Goal: Find specific page/section: Find specific page/section

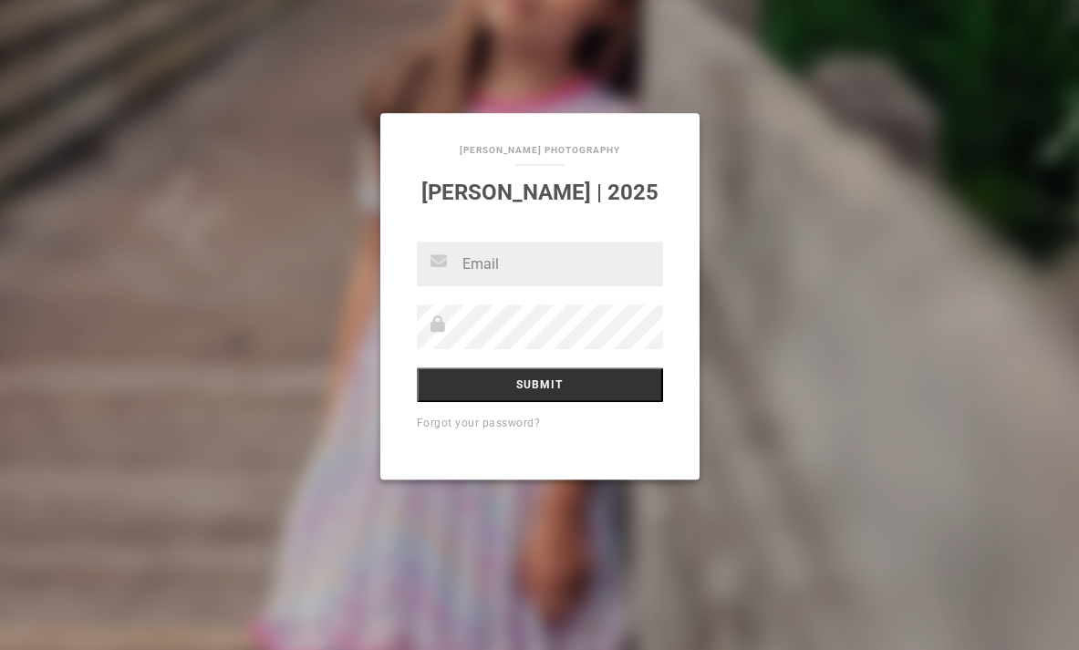
click at [521, 267] on input "text" at bounding box center [540, 264] width 246 height 45
click at [893, 271] on div "[PERSON_NAME] Photography [PERSON_NAME] | 2025 Submit Forgot your password?" at bounding box center [539, 325] width 1079 height 650
click at [541, 266] on input "text" at bounding box center [540, 264] width 246 height 45
click at [864, 344] on div "[PERSON_NAME] Photography [PERSON_NAME] | 2025 Submit Forgot your password?" at bounding box center [539, 325] width 1079 height 650
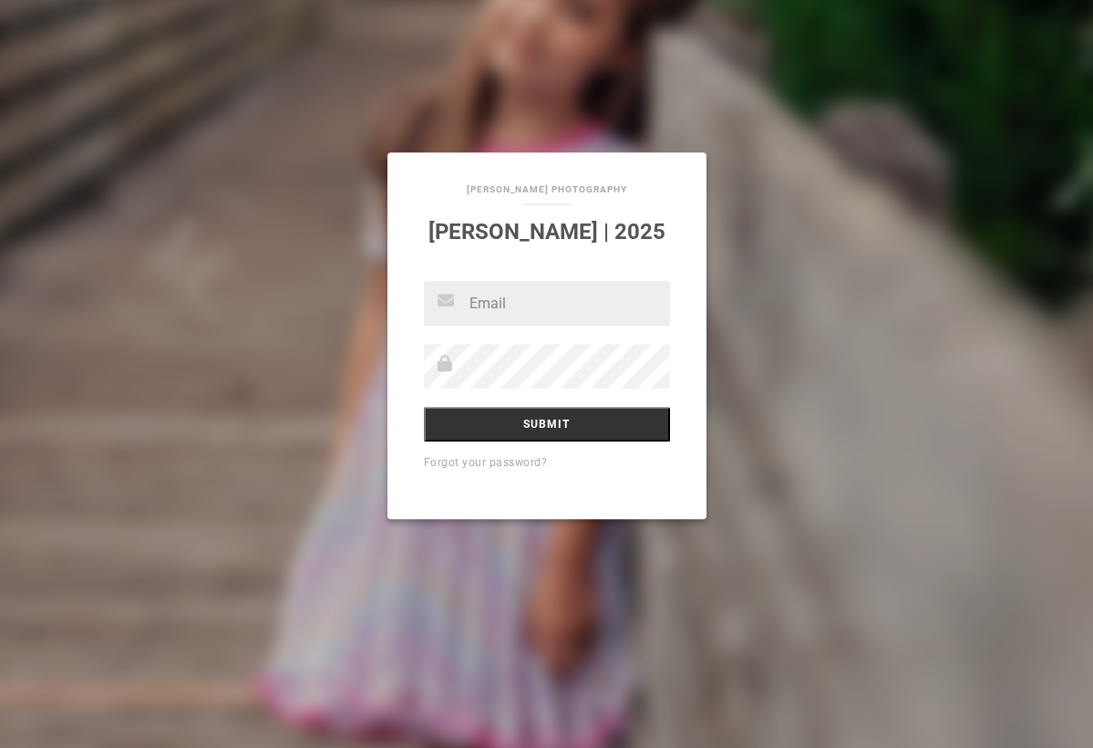
click at [491, 309] on input "text" at bounding box center [547, 303] width 246 height 45
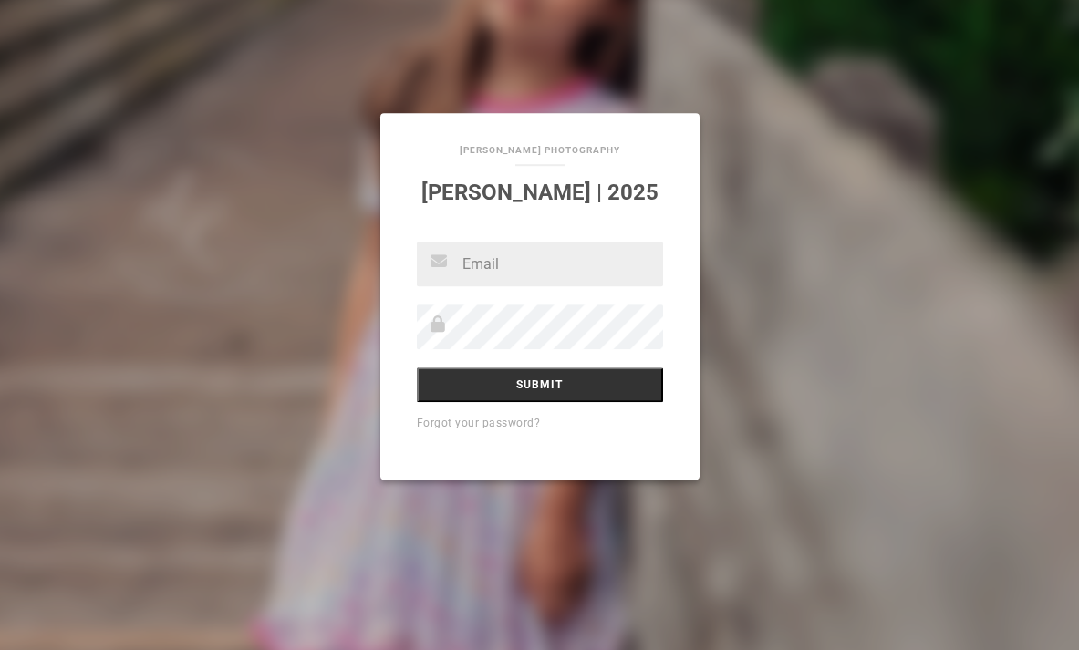
click at [551, 264] on input "text" at bounding box center [540, 264] width 246 height 45
click at [1012, 549] on div "[PERSON_NAME] Photography [PERSON_NAME] | 2025 Submit Forgot your password?" at bounding box center [539, 325] width 1079 height 650
click at [533, 268] on input "text" at bounding box center [540, 264] width 246 height 45
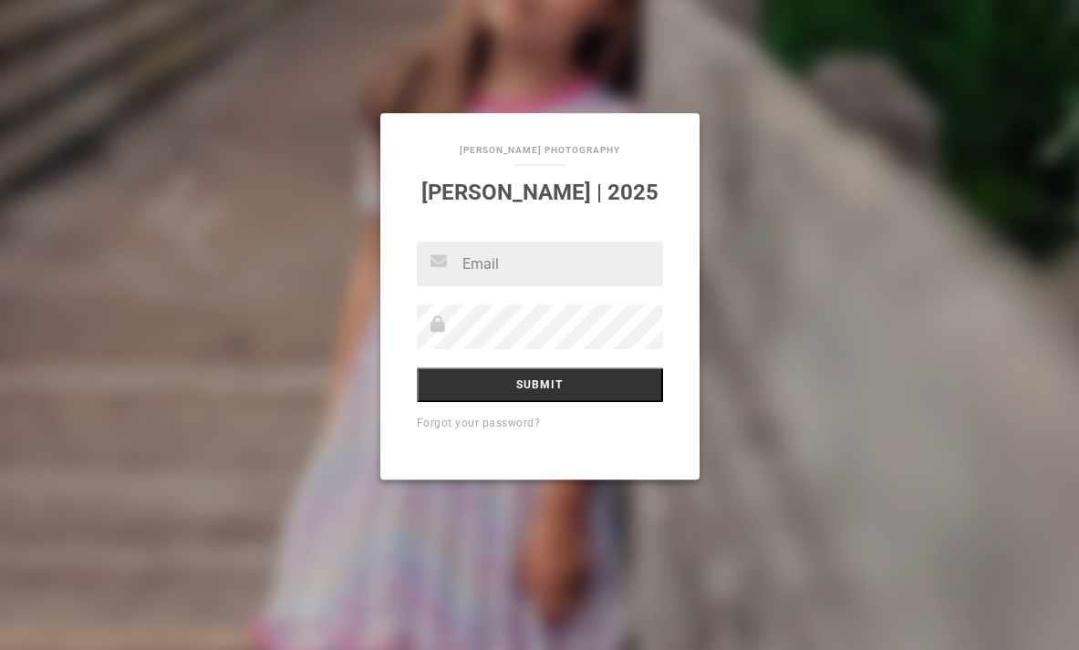
type input "v"
type input "[PERSON_NAME][EMAIL_ADDRESS][DOMAIN_NAME]"
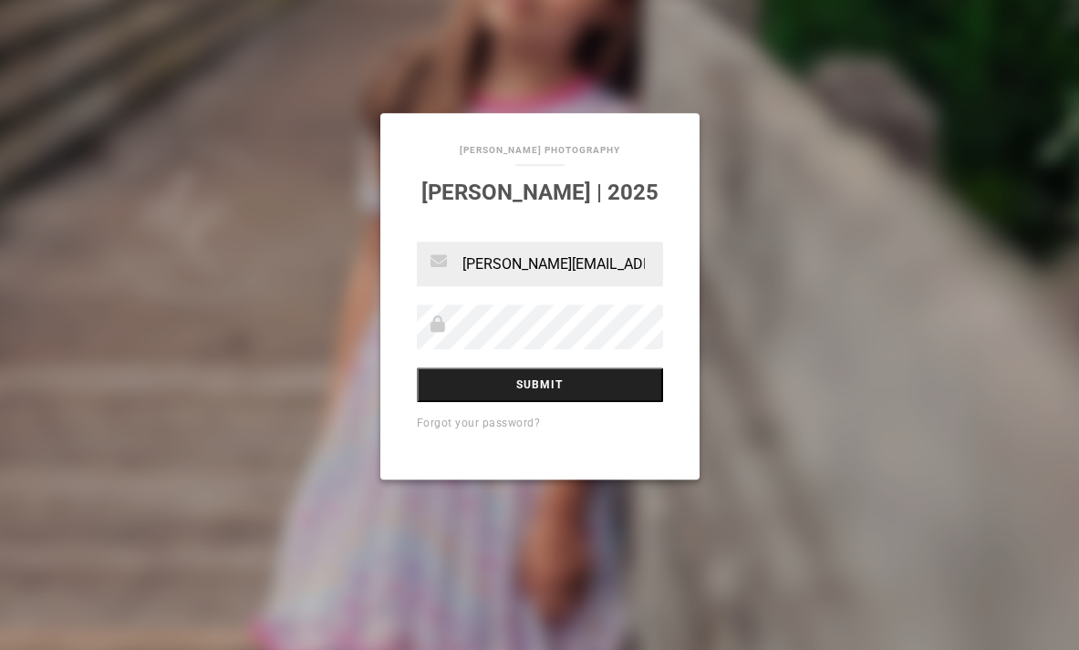
click at [512, 389] on input "Submit" at bounding box center [540, 384] width 246 height 35
